Goal: Book appointment/travel/reservation

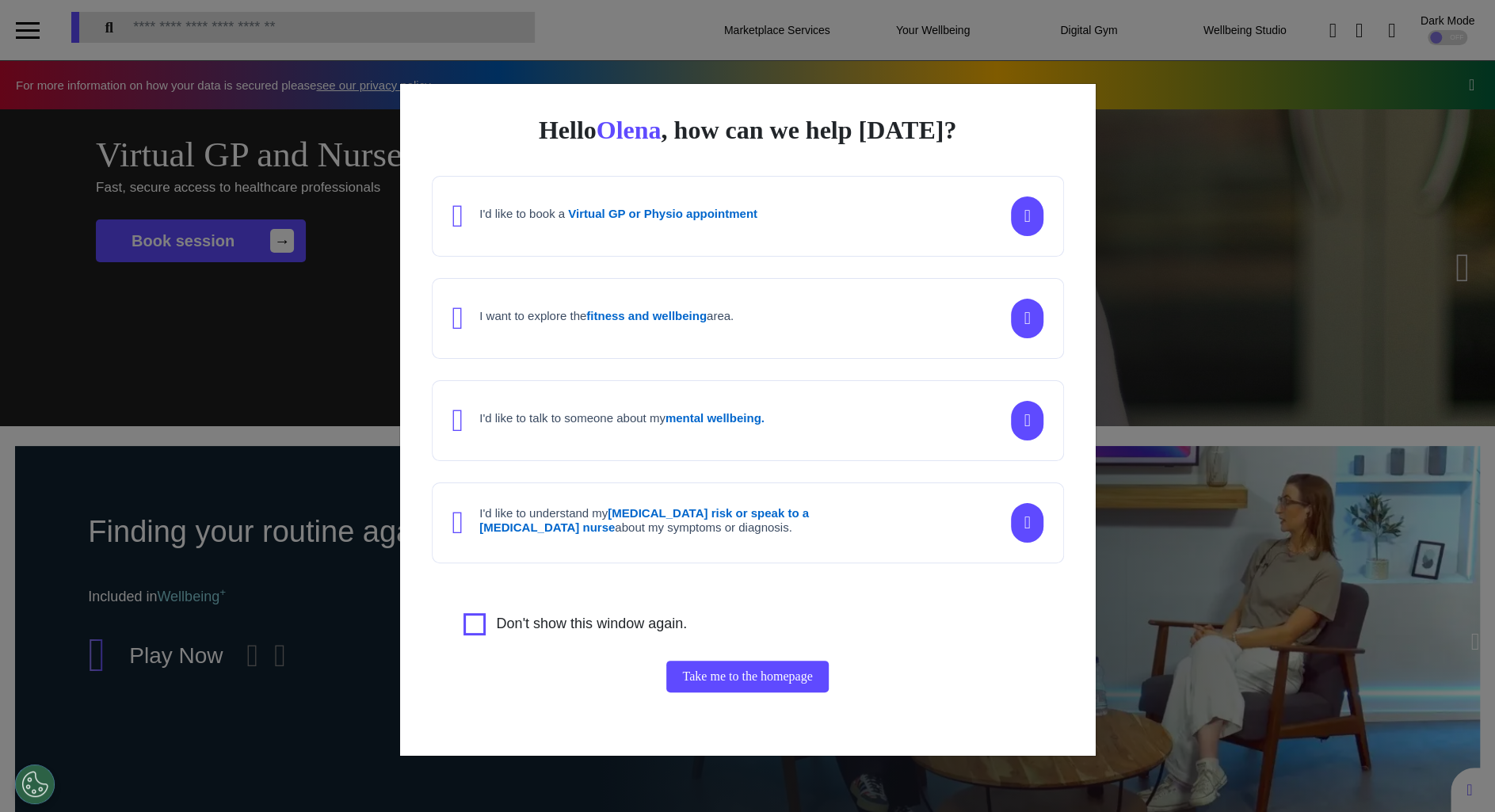
scroll to position [0, 747]
click at [1294, 184] on div "Hello [PERSON_NAME] , how can we help [DATE]? I'd like to book a Virtual GP or …" at bounding box center [748, 406] width 1495 height 812
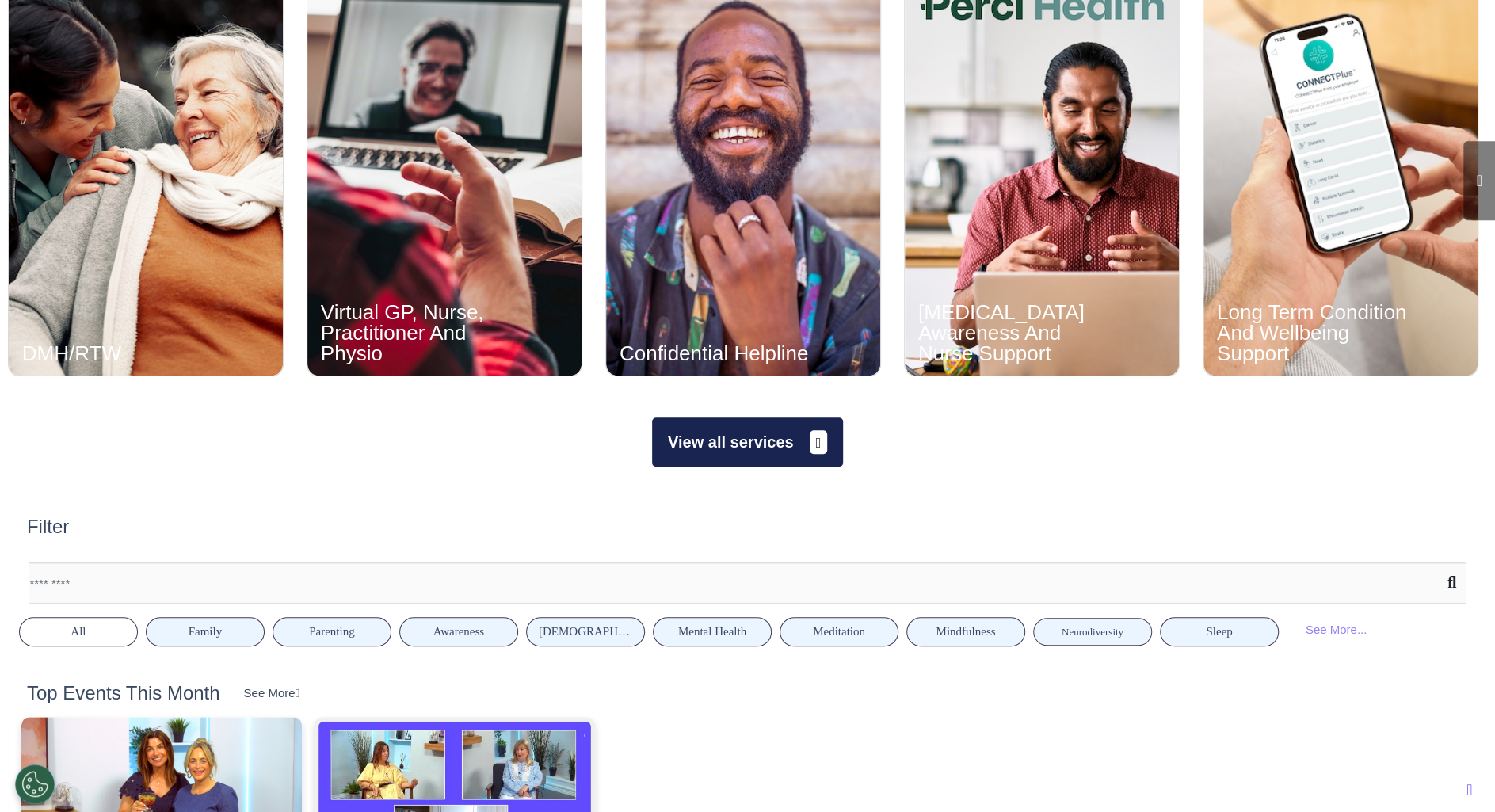
scroll to position [1110, 0]
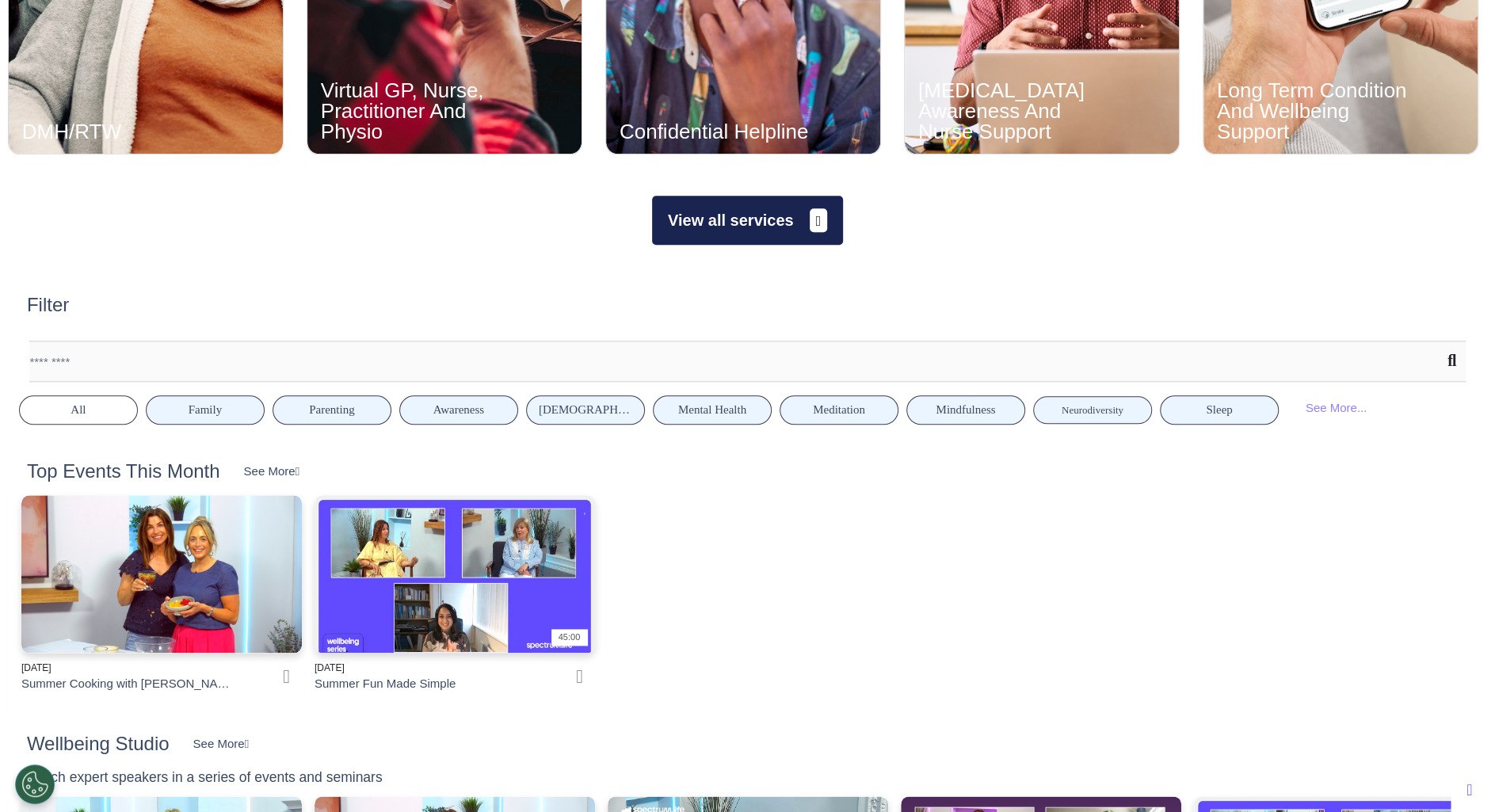
click at [730, 234] on button "View all services" at bounding box center [748, 220] width 191 height 49
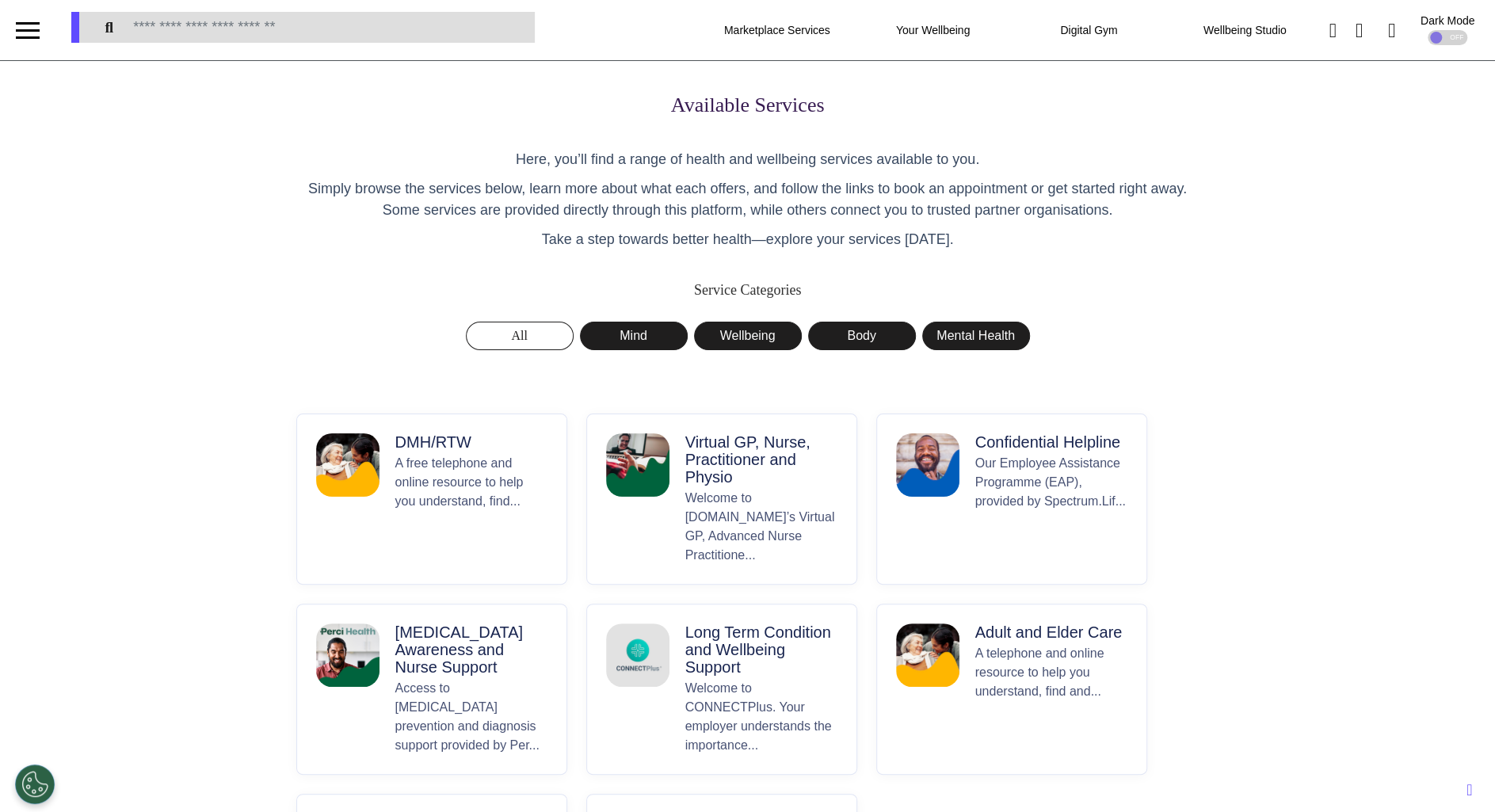
click at [460, 522] on p "A free telephone and online resource to help you understand, find..." at bounding box center [471, 509] width 152 height 111
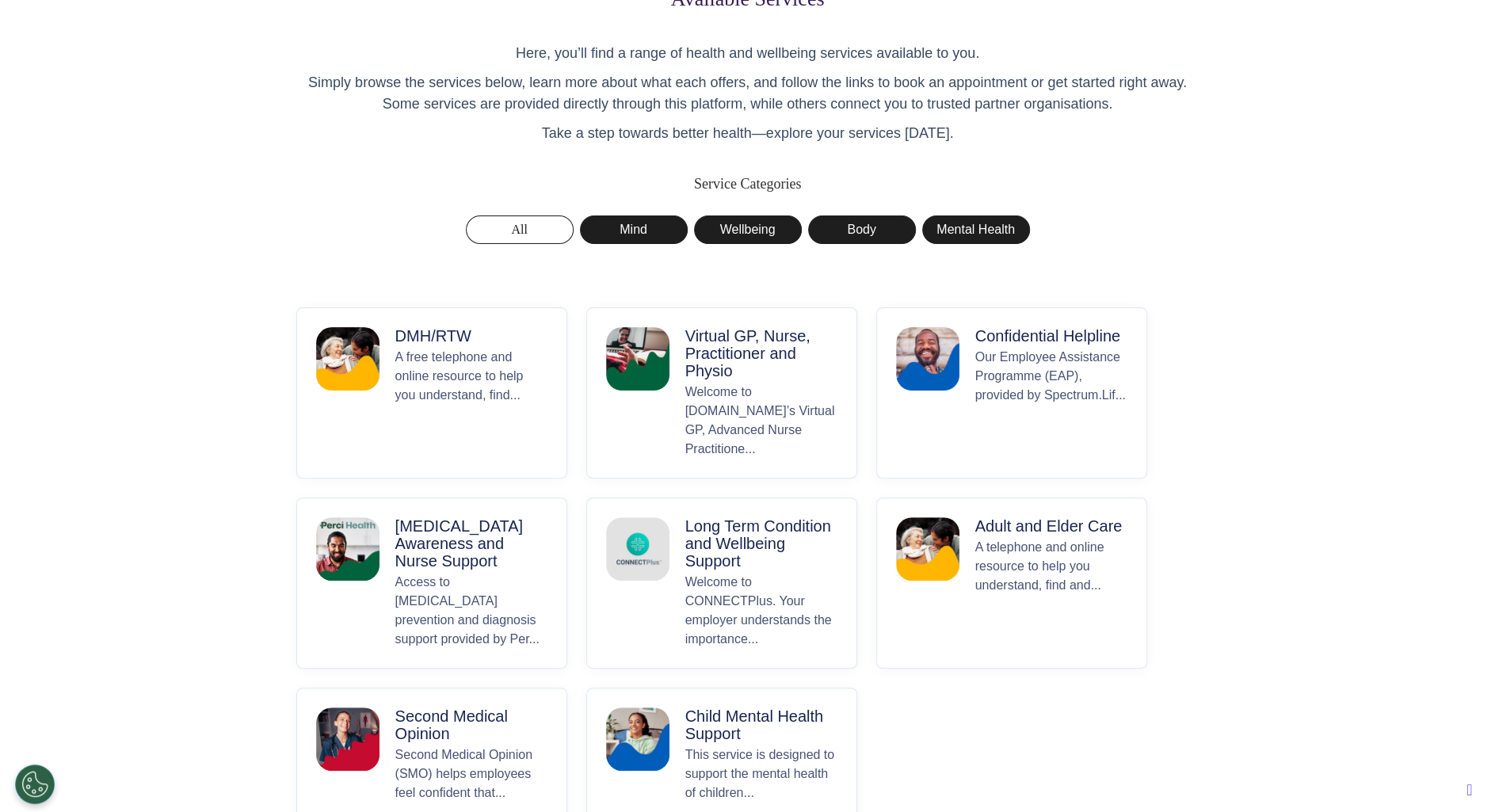
click at [829, 377] on p "Virtual GP, Nurse, Practitioner and Physio" at bounding box center [761, 352] width 152 height 52
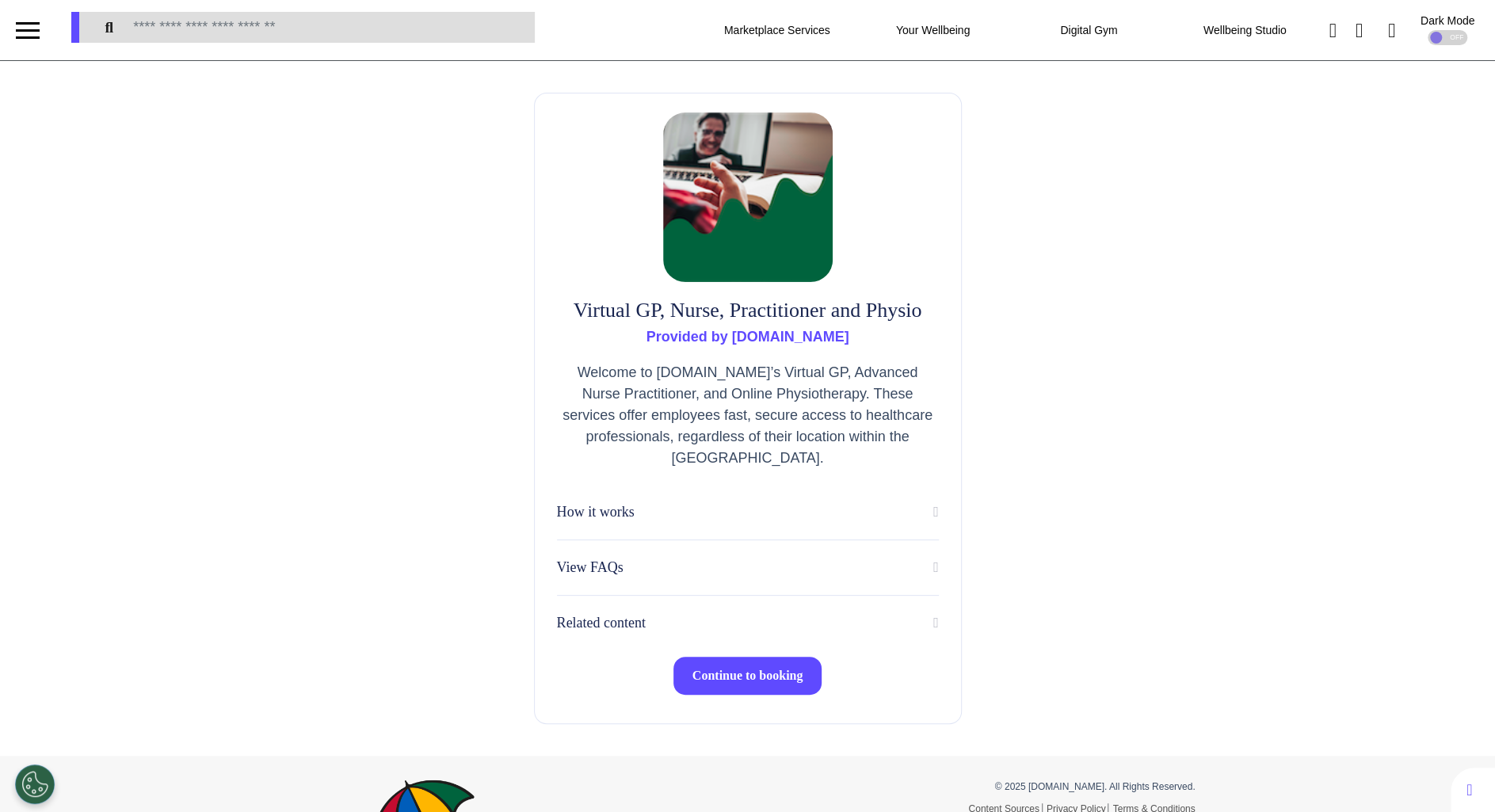
click at [787, 670] on span "Continue to booking" at bounding box center [748, 676] width 111 height 14
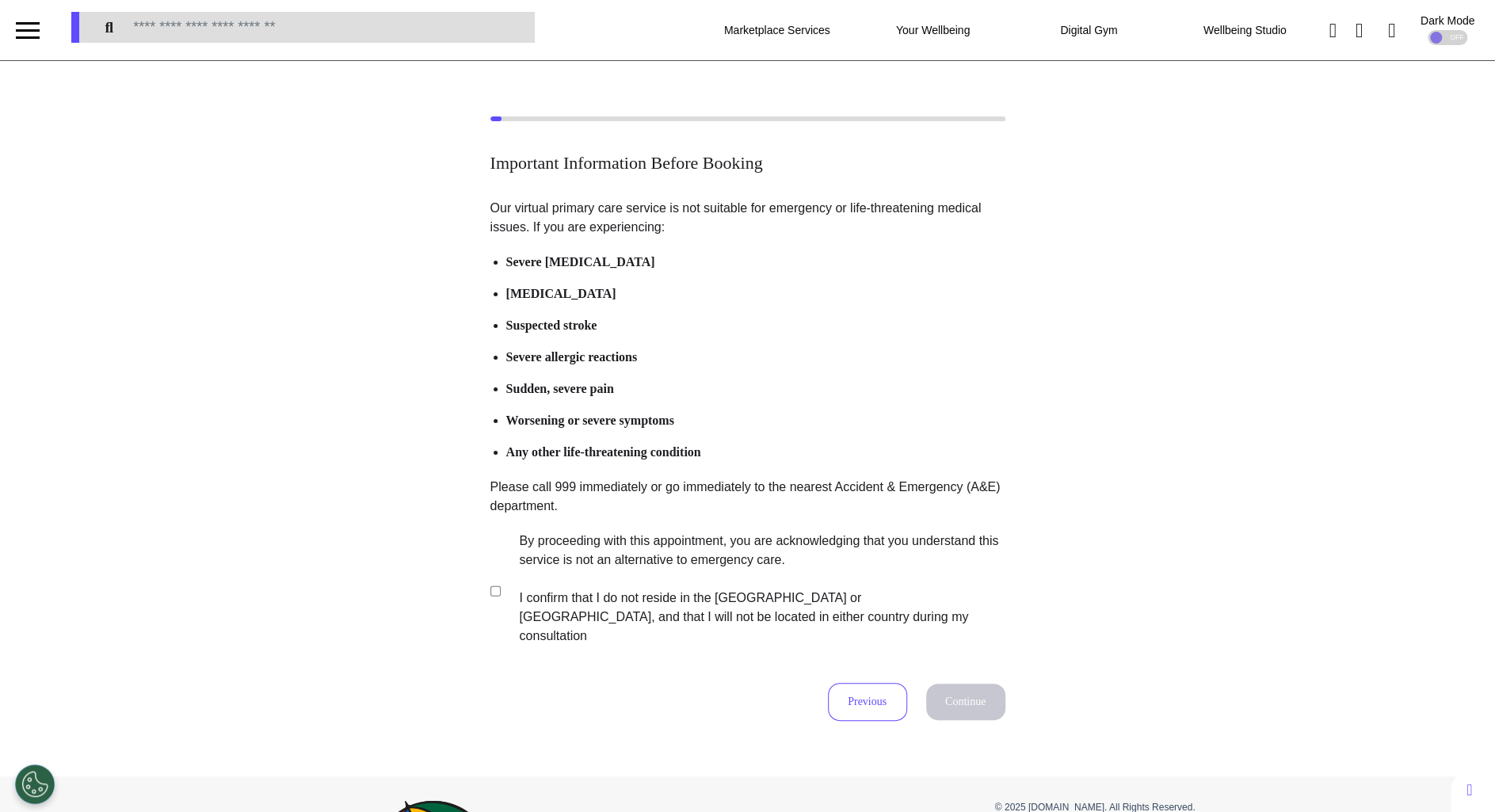
click at [550, 553] on label "By proceeding with this appointment, you are acknowledging that you understand …" at bounding box center [751, 589] width 496 height 114
click at [993, 687] on button "Continue" at bounding box center [965, 701] width 79 height 37
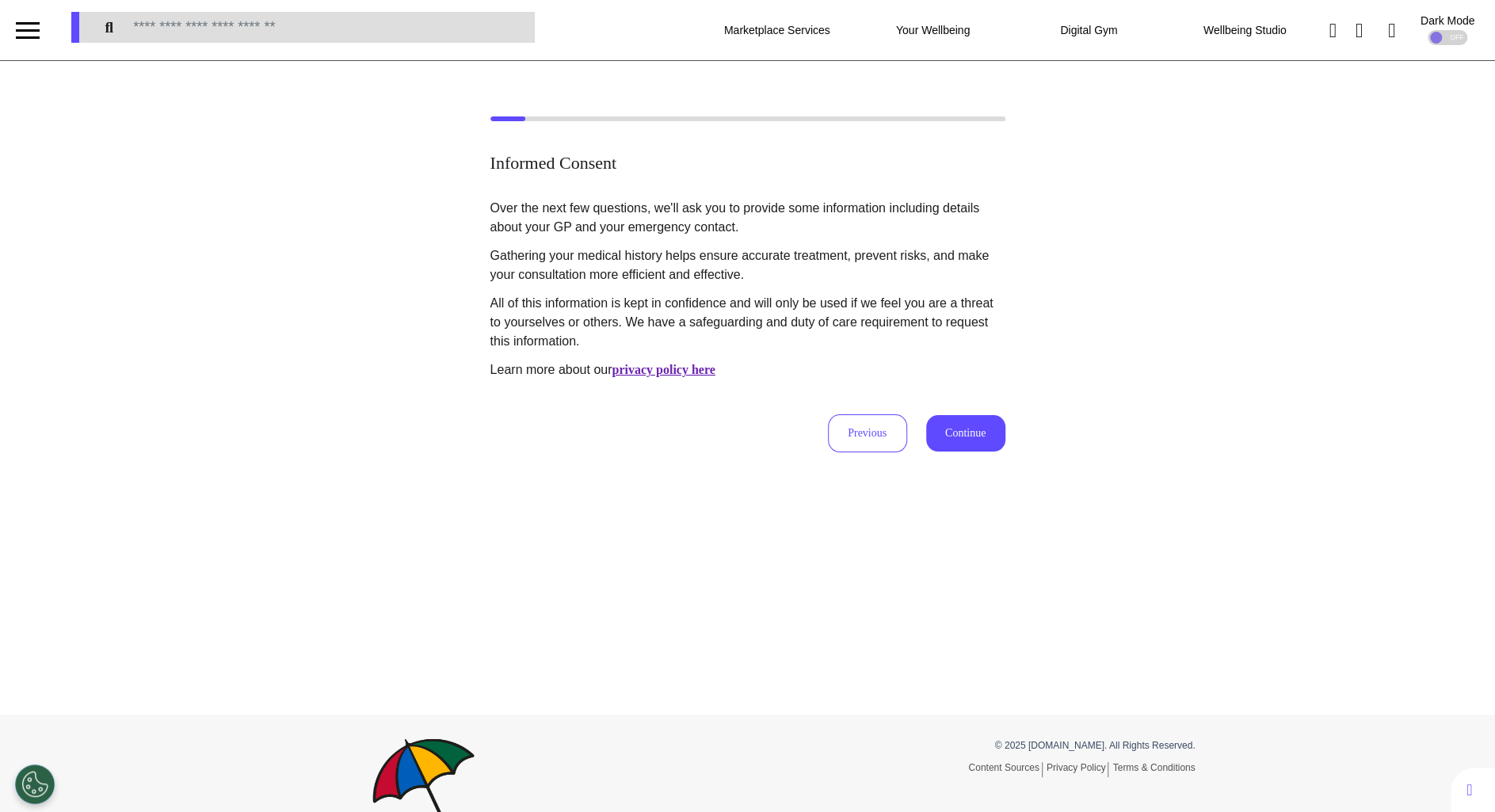
click at [959, 438] on button "Continue" at bounding box center [965, 432] width 79 height 37
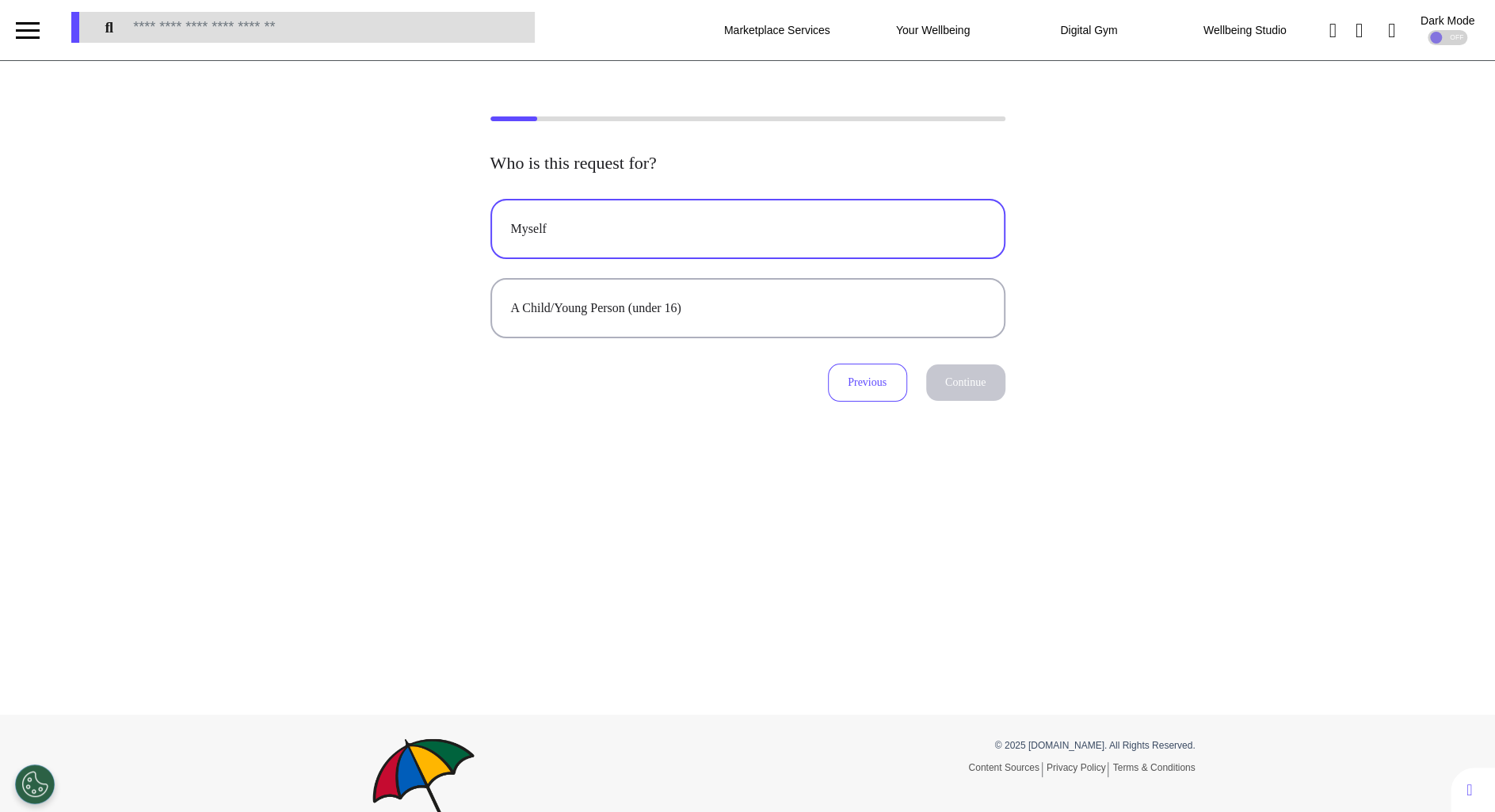
click at [726, 249] on button "Myself" at bounding box center [748, 229] width 515 height 61
click at [962, 379] on button "Continue" at bounding box center [965, 382] width 79 height 37
